Goal: Complete Application Form: Complete application form

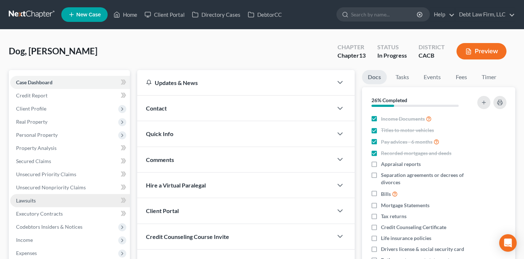
scroll to position [84, 0]
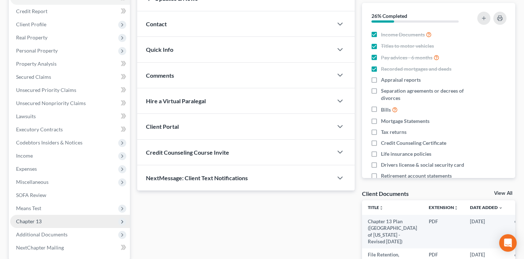
click at [55, 222] on span "Chapter 13" at bounding box center [70, 221] width 120 height 13
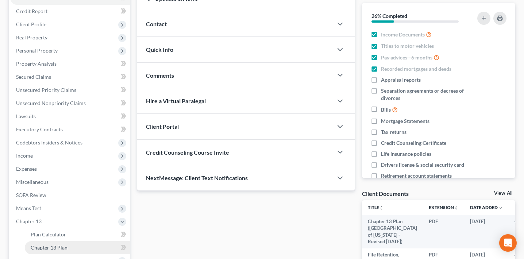
click at [81, 245] on link "Chapter 13 Plan" at bounding box center [77, 247] width 105 height 13
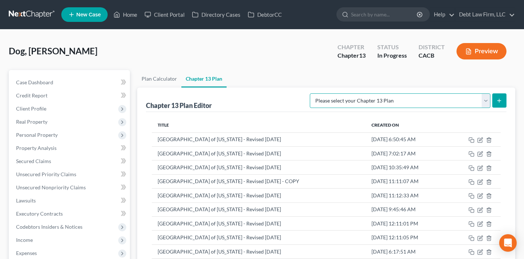
click at [377, 99] on select "Please select your Chapter 13 Plan [GEOGRAPHIC_DATA] of [US_STATE] - Effective …" at bounding box center [400, 100] width 181 height 15
select select "2"
click at [323, 93] on select "Please select your Chapter 13 Plan [GEOGRAPHIC_DATA] of [US_STATE] - Effective …" at bounding box center [400, 100] width 181 height 15
click at [504, 96] on button "submit" at bounding box center [500, 100] width 14 height 14
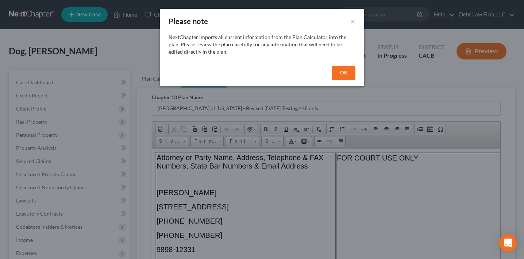
click at [348, 75] on button "OK" at bounding box center [343, 73] width 23 height 15
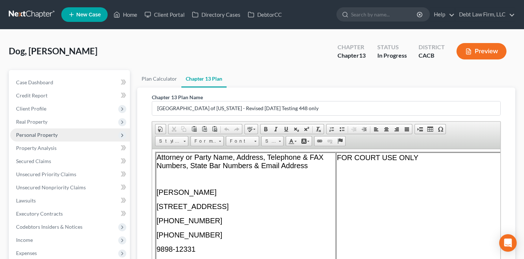
click at [54, 133] on span "Personal Property" at bounding box center [37, 135] width 42 height 6
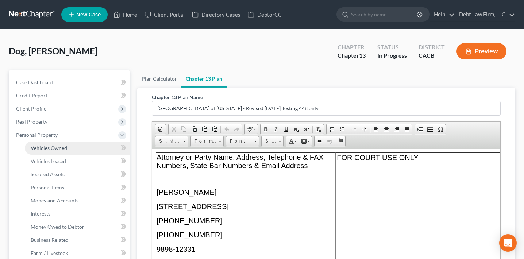
click at [54, 150] on span "Vehicles Owned" at bounding box center [49, 148] width 37 height 6
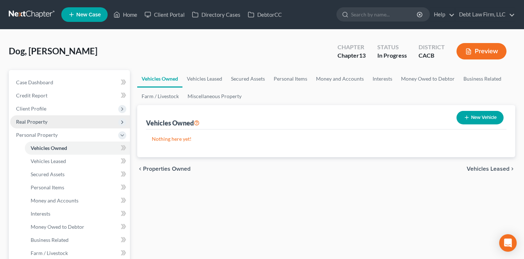
click at [57, 125] on span "Real Property" at bounding box center [70, 121] width 120 height 13
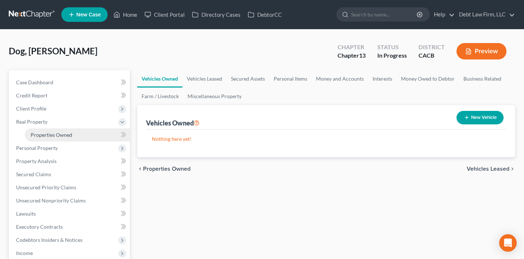
click at [57, 135] on span "Properties Owned" at bounding box center [52, 135] width 42 height 6
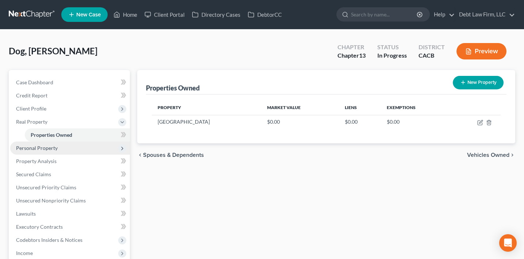
click at [58, 148] on span "Personal Property" at bounding box center [70, 148] width 120 height 13
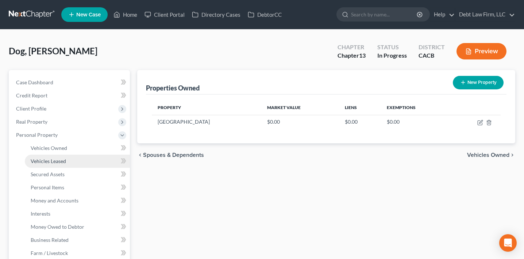
click at [58, 162] on span "Vehicles Leased" at bounding box center [48, 161] width 35 height 6
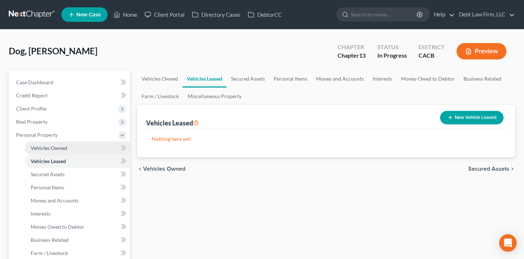
click at [62, 146] on span "Vehicles Owned" at bounding box center [49, 148] width 37 height 6
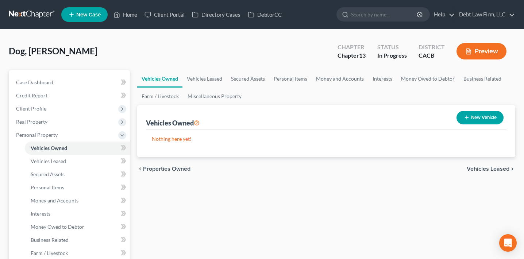
click at [480, 117] on button "New Vehicle" at bounding box center [480, 118] width 47 height 14
select select "0"
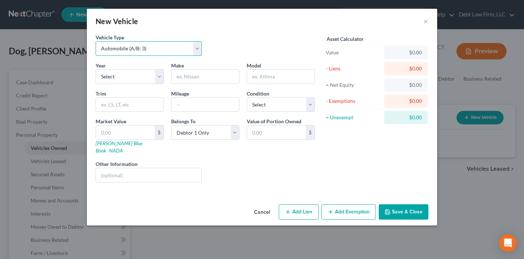
click at [142, 45] on select "Select Automobile (A/B: 3) Truck (A/B: 3) Trailer (A/B: 4) Watercraft (A/B: 4) …" at bounding box center [149, 48] width 106 height 15
click at [128, 78] on select "Select 2026 2025 2024 2023 2022 2021 2020 2019 2018 2017 2016 2015 2014 2013 20…" at bounding box center [130, 76] width 68 height 15
select select "5"
click at [96, 69] on select "Select 2026 2025 2024 2023 2022 2021 2020 2019 2018 2017 2016 2015 2014 2013 20…" at bounding box center [130, 76] width 68 height 15
click at [196, 77] on input "text" at bounding box center [206, 77] width 68 height 14
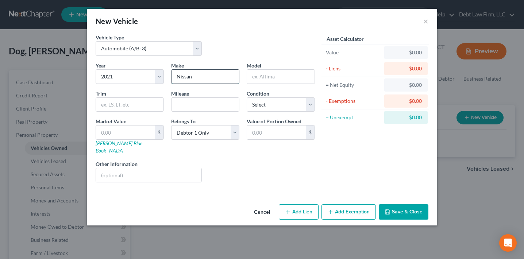
type input "Nissan"
type input "Altima"
click at [276, 106] on select "Select Excellent Very Good Good Fair Poor" at bounding box center [281, 105] width 68 height 15
select select "1"
click at [247, 98] on select "Select Excellent Very Good Good Fair Poor" at bounding box center [281, 105] width 68 height 15
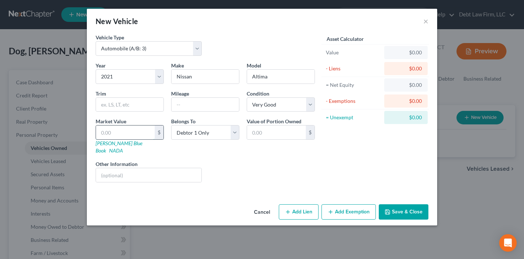
click at [136, 129] on input "text" at bounding box center [125, 133] width 59 height 14
type input "2"
type input "2.00"
type input "23"
type input "23.00"
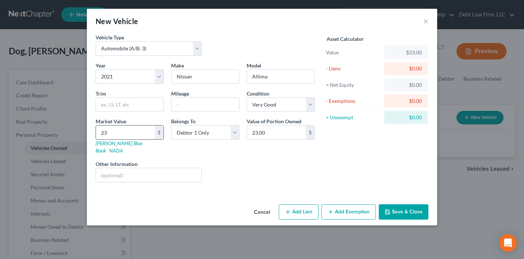
type input "230"
type input "230.00"
type input "2300"
type input "2,300.00"
type input "2,3000"
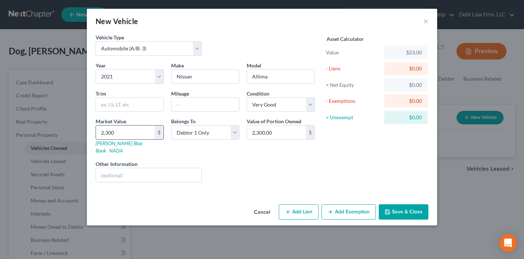
type input "23,000.00"
type input "23,000"
click at [412, 205] on button "Save & Close" at bounding box center [404, 212] width 50 height 15
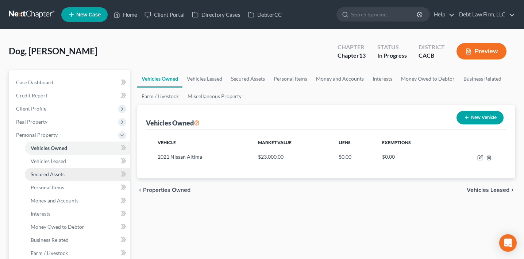
click at [66, 175] on link "Secured Assets" at bounding box center [77, 174] width 105 height 13
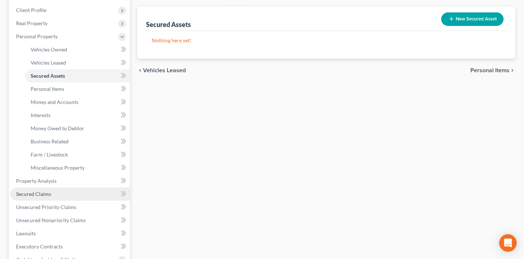
click at [71, 188] on link "Secured Claims" at bounding box center [70, 194] width 120 height 13
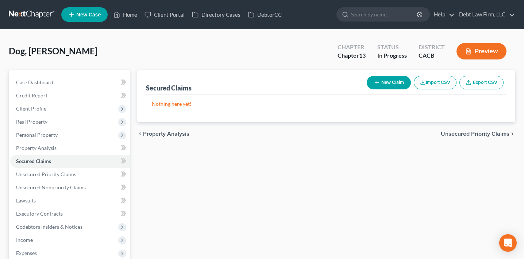
click at [386, 84] on button "New Claim" at bounding box center [389, 83] width 44 height 14
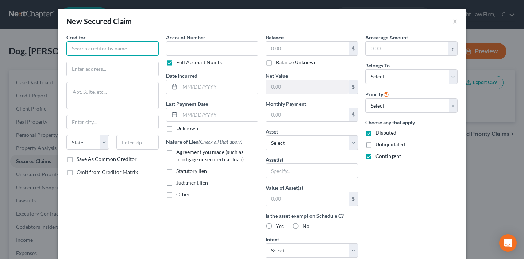
click at [131, 53] on input "text" at bounding box center [112, 48] width 92 height 15
paste input "American Honda Finance"
type input "American Honda Finance"
click at [209, 52] on input "text" at bounding box center [212, 48] width 92 height 15
paste input "4951"
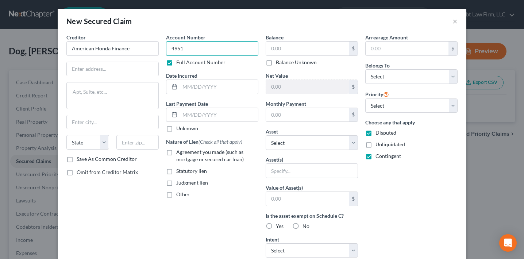
type input "4951"
click at [305, 50] on input "text" at bounding box center [307, 49] width 83 height 14
paste input "18,704.00"
type input "18,704.00"
click at [294, 120] on input "text" at bounding box center [307, 115] width 83 height 14
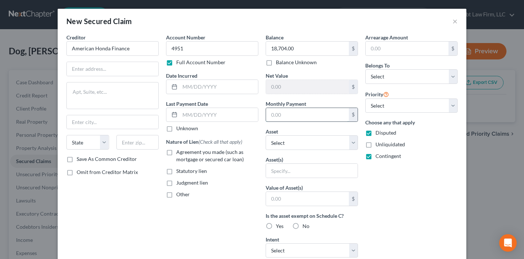
paste input "549.00"
type input "549.00"
click at [385, 81] on select "Select Debtor 1 Only Debtor 2 Only Debtor 1 And Debtor 2 Only At Least One Of T…" at bounding box center [412, 76] width 92 height 15
select select "0"
click at [366, 69] on select "Select Debtor 1 Only Debtor 2 Only Debtor 1 And Debtor 2 Only At Least One Of T…" at bounding box center [412, 76] width 92 height 15
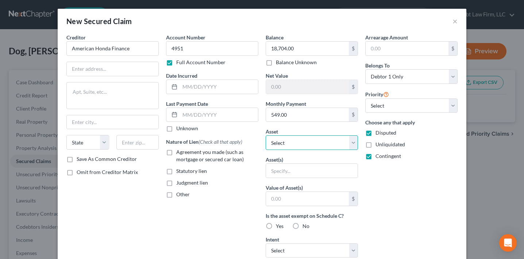
click at [307, 137] on select "Select Other Multiple Assets 2021 Nissan Altima - $23000.0 123 Road - $0.0" at bounding box center [312, 142] width 92 height 15
select select "2"
click at [266, 135] on select "Select Other Multiple Assets 2021 Nissan Altima - $23000.0 123 Road - $0.0" at bounding box center [312, 142] width 92 height 15
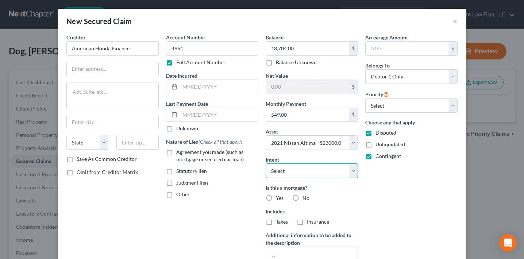
click at [280, 170] on select "Select Surrender Redeem Reaffirm Avoid Other" at bounding box center [312, 171] width 92 height 15
select select "1"
click at [266, 164] on select "Select Surrender Redeem Reaffirm Avoid Other" at bounding box center [312, 171] width 92 height 15
click at [200, 83] on input "text" at bounding box center [219, 87] width 78 height 14
paste input "[DATE]"
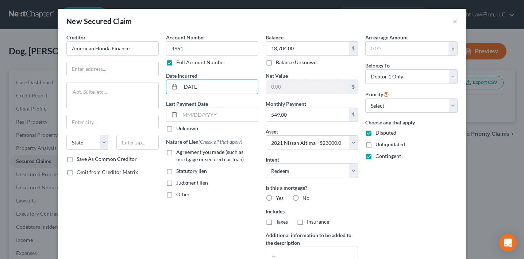
type input "[DATE]"
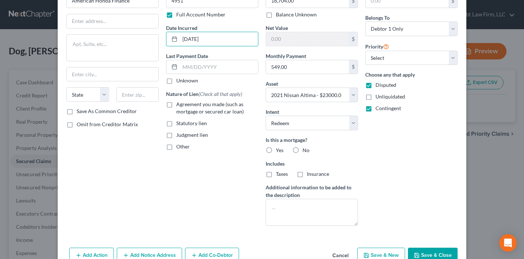
scroll to position [66, 0]
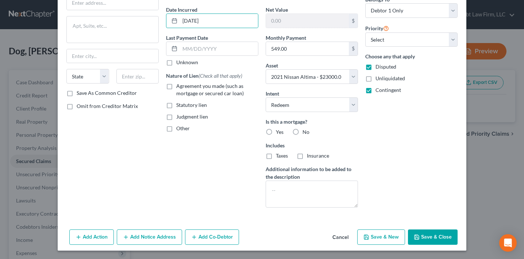
click at [436, 228] on div "Add Action Add Notice Address Add Co-Debtor Cancel Save & New Save & Close" at bounding box center [262, 239] width 409 height 24
click at [436, 236] on button "Save & Close" at bounding box center [433, 237] width 50 height 15
select select
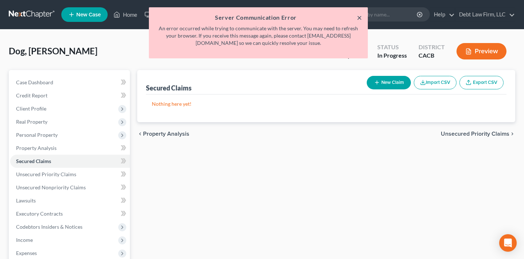
click at [361, 16] on button "×" at bounding box center [359, 17] width 5 height 9
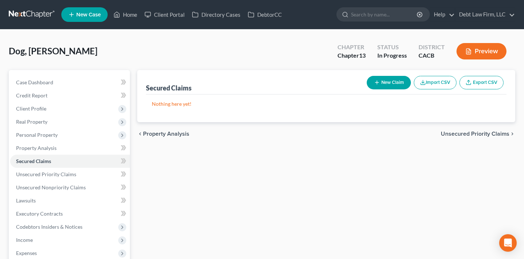
click at [394, 81] on button "New Claim" at bounding box center [389, 83] width 44 height 14
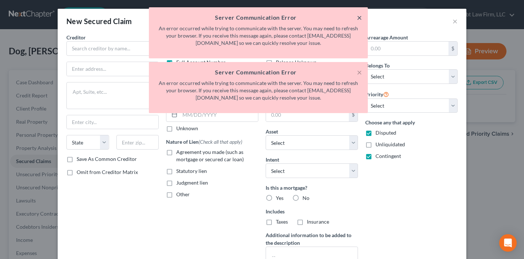
click at [359, 18] on button "×" at bounding box center [359, 17] width 5 height 9
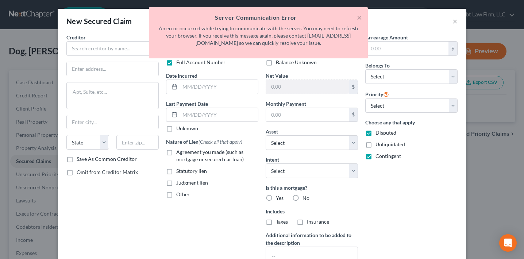
click at [358, 8] on div "× Server Communication Error An error occurred while trying to communicate with…" at bounding box center [258, 32] width 219 height 51
click at [358, 16] on button "×" at bounding box center [359, 17] width 5 height 9
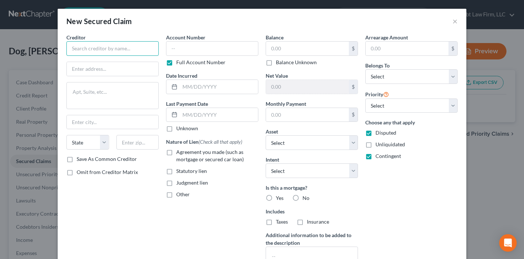
click at [140, 47] on input "text" at bounding box center [112, 48] width 92 height 15
paste input "American Honda Finance"
type input "American Honda Finance"
click at [119, 72] on input "text" at bounding box center [113, 69] width 92 height 14
paste input "[STREET_ADDRESS]"
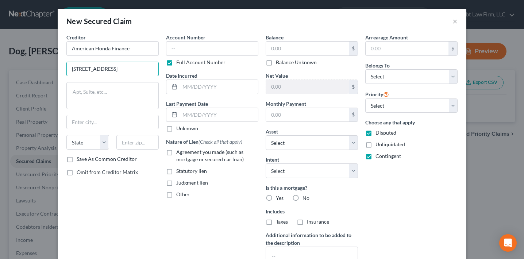
type input "[STREET_ADDRESS]"
click at [301, 45] on input "text" at bounding box center [307, 49] width 83 height 14
paste input "18,704.00"
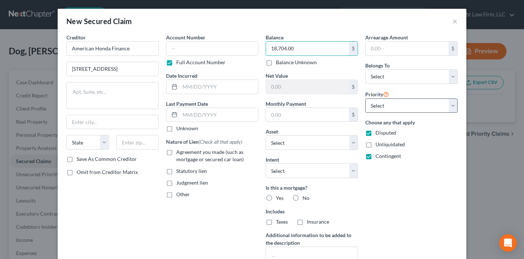
type input "18,704.00"
click at [383, 108] on select "Select 1st 2nd 3rd 4th 5th 6th 7th 8th 9th 10th 11th 12th 13th 14th 15th 16th 1…" at bounding box center [412, 106] width 92 height 15
click at [384, 73] on select "Select Debtor 1 Only Debtor 2 Only Debtor 1 And Debtor 2 Only At Least One Of T…" at bounding box center [412, 76] width 92 height 15
select select "0"
click at [366, 69] on select "Select Debtor 1 Only Debtor 2 Only Debtor 1 And Debtor 2 Only At Least One Of T…" at bounding box center [412, 76] width 92 height 15
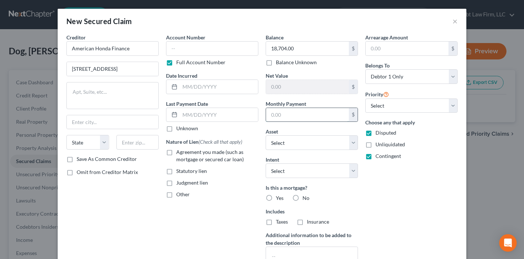
click at [302, 121] on input "text" at bounding box center [307, 115] width 83 height 14
paste input "549.00"
type input "549.00"
click at [288, 146] on select "Select" at bounding box center [312, 142] width 92 height 15
click at [266, 135] on select "Select" at bounding box center [312, 142] width 92 height 15
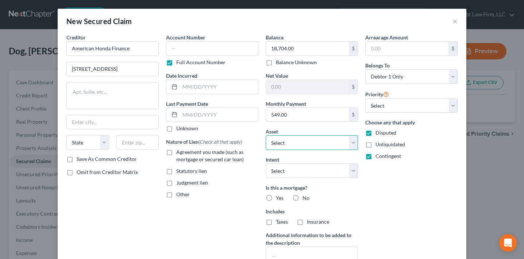
click at [288, 144] on select "Select" at bounding box center [312, 142] width 92 height 15
click at [299, 140] on select "Select" at bounding box center [312, 142] width 92 height 15
click at [266, 135] on select "Select" at bounding box center [312, 142] width 92 height 15
click at [232, 209] on div "Account Number Full Account Number Date Incurred Last Payment Date Unknown Natu…" at bounding box center [213, 157] width 100 height 246
click at [292, 86] on input "text" at bounding box center [307, 87] width 83 height 14
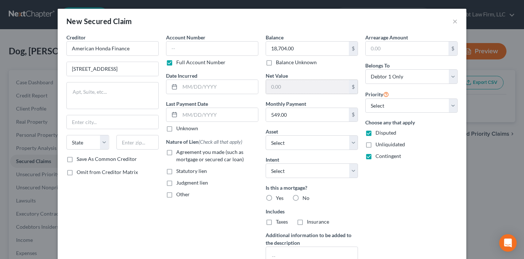
click at [292, 86] on input "text" at bounding box center [307, 87] width 83 height 14
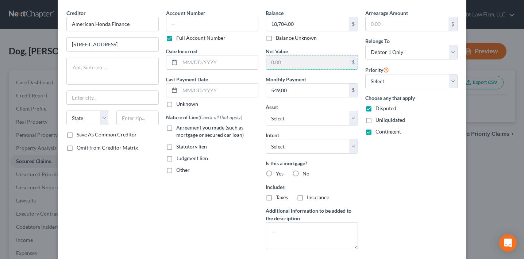
scroll to position [25, 0]
click at [288, 115] on select "Select" at bounding box center [312, 117] width 92 height 15
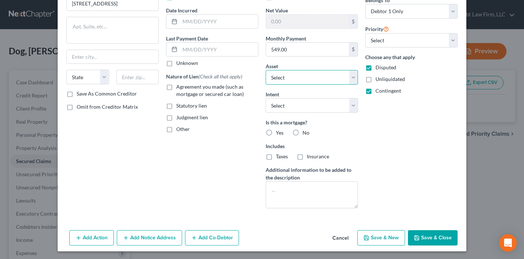
scroll to position [66, 0]
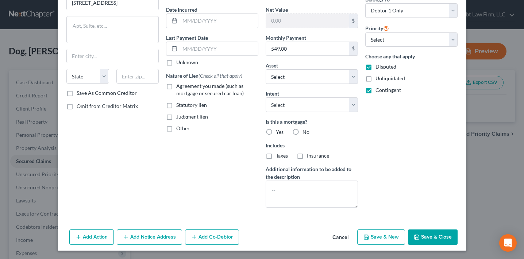
click at [427, 248] on div "Add Action Add Notice Address Add Co-Debtor Cancel Save & New Save & Close" at bounding box center [262, 239] width 409 height 24
click at [427, 243] on button "Save & Close" at bounding box center [433, 237] width 50 height 15
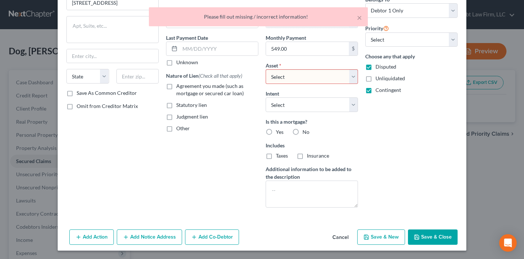
click at [427, 243] on button "Save & Close" at bounding box center [433, 237] width 50 height 15
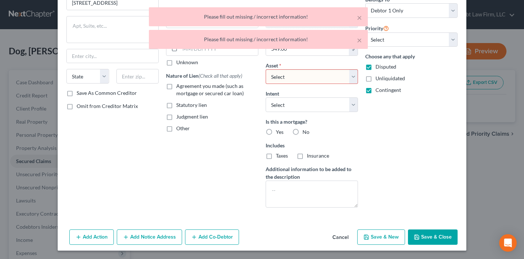
click at [427, 243] on button "Save & Close" at bounding box center [433, 237] width 50 height 15
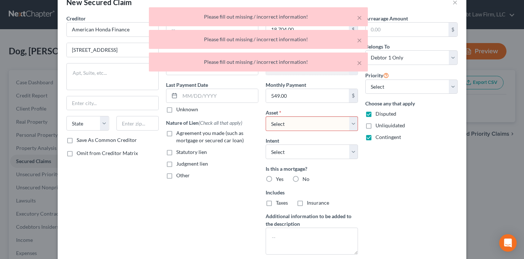
scroll to position [0, 0]
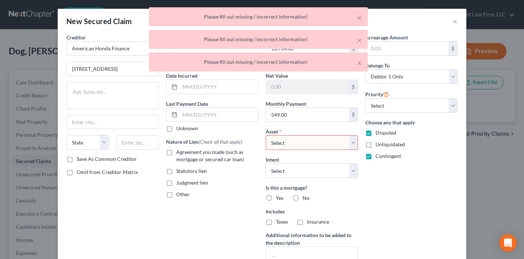
click at [298, 144] on select "Select" at bounding box center [312, 142] width 92 height 15
click at [454, 22] on div "× Please fill out missing / incorrect information! × Please fill out missing / …" at bounding box center [258, 41] width 524 height 68
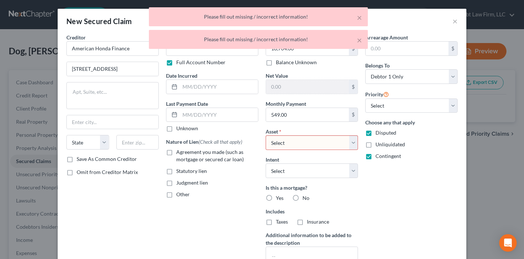
click at [455, 21] on div "× Please fill out missing / incorrect information! × Please fill out missing / …" at bounding box center [258, 29] width 524 height 45
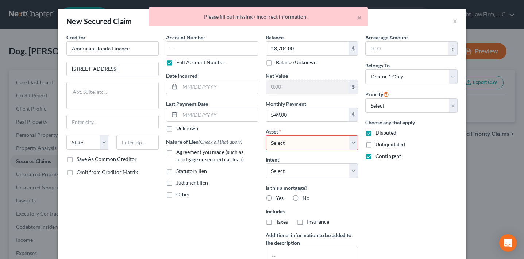
click at [455, 21] on div "× Please fill out missing / incorrect information!" at bounding box center [258, 18] width 524 height 23
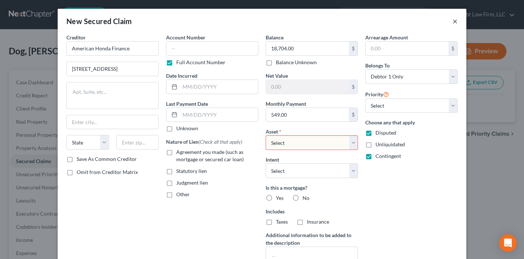
click at [455, 21] on button "×" at bounding box center [455, 21] width 5 height 9
click at [455, 21] on div at bounding box center [262, 129] width 524 height 259
